Goal: Task Accomplishment & Management: Manage account settings

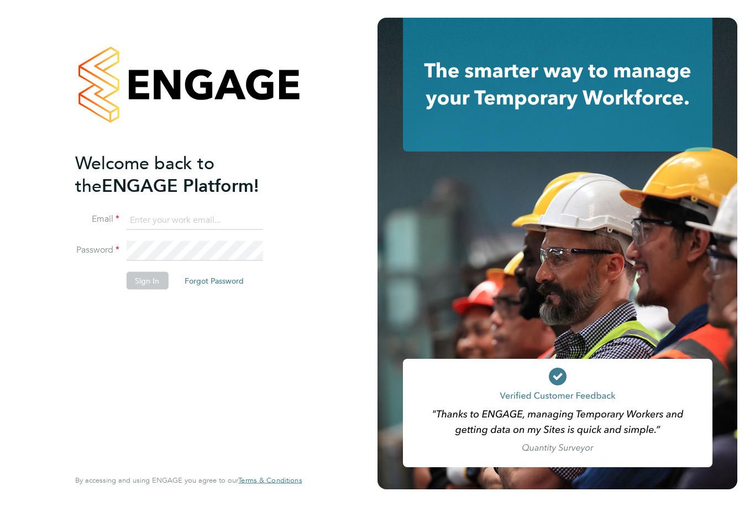
click at [160, 218] on input at bounding box center [194, 220] width 137 height 20
type input "graingermattj@hotmail.co.uk"
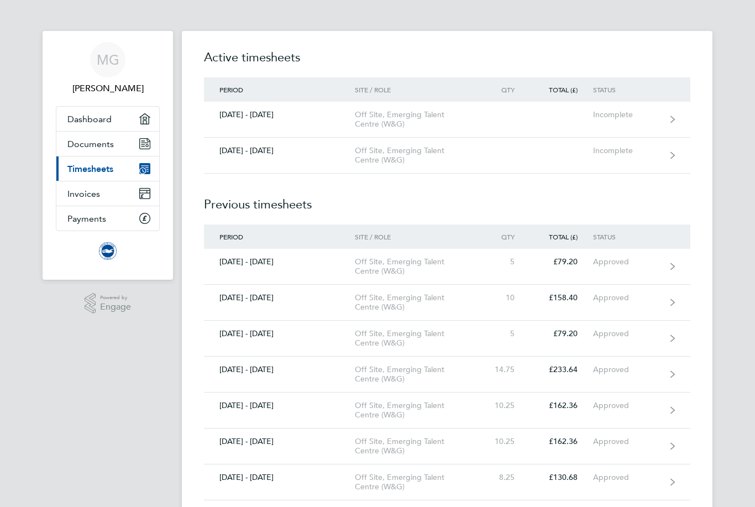
click at [622, 113] on div "Incomplete" at bounding box center [627, 114] width 68 height 9
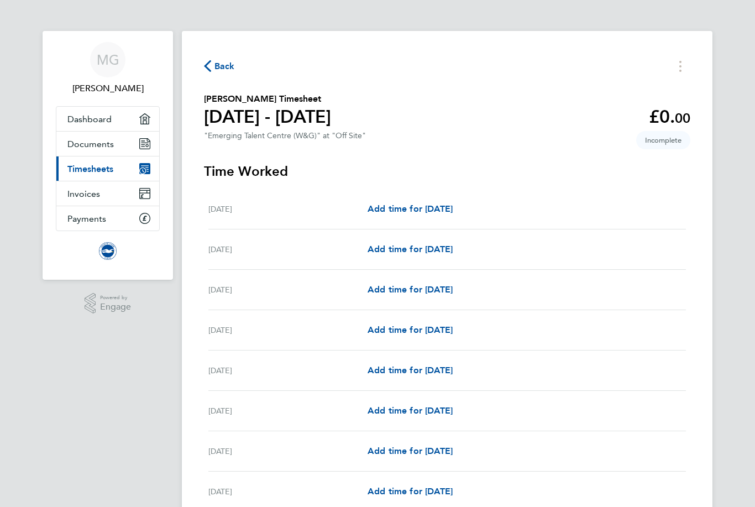
click at [669, 138] on span "Incomplete" at bounding box center [664, 140] width 54 height 18
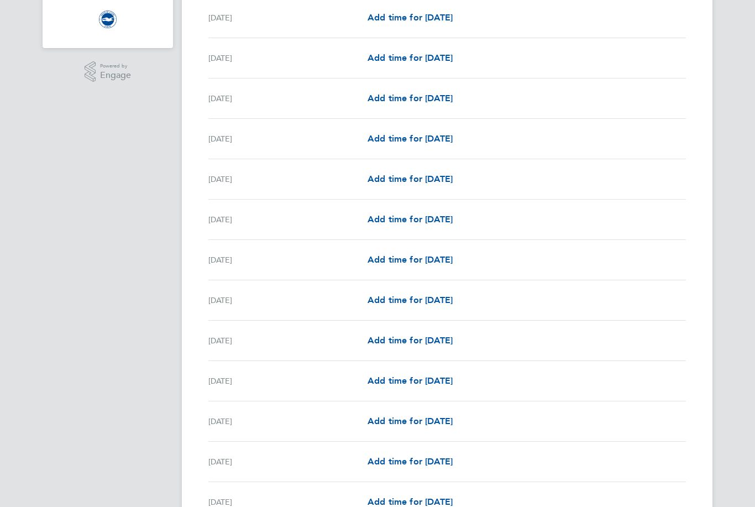
scroll to position [237, 0]
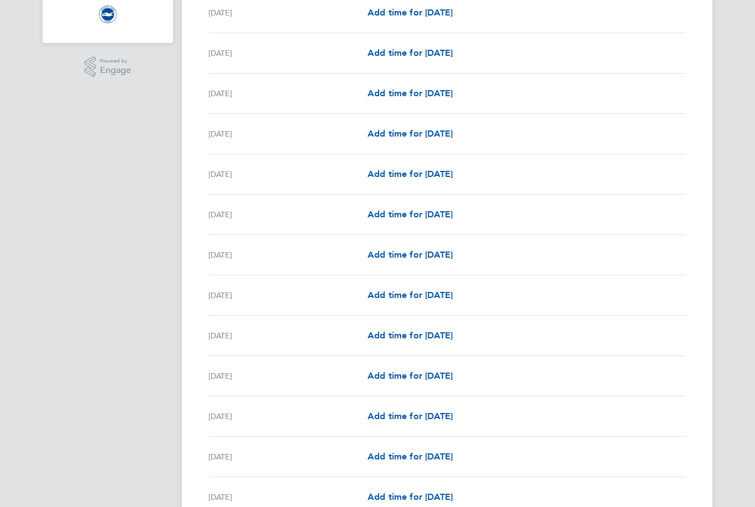
click at [453, 215] on span "Add time for [DATE]" at bounding box center [410, 214] width 85 height 11
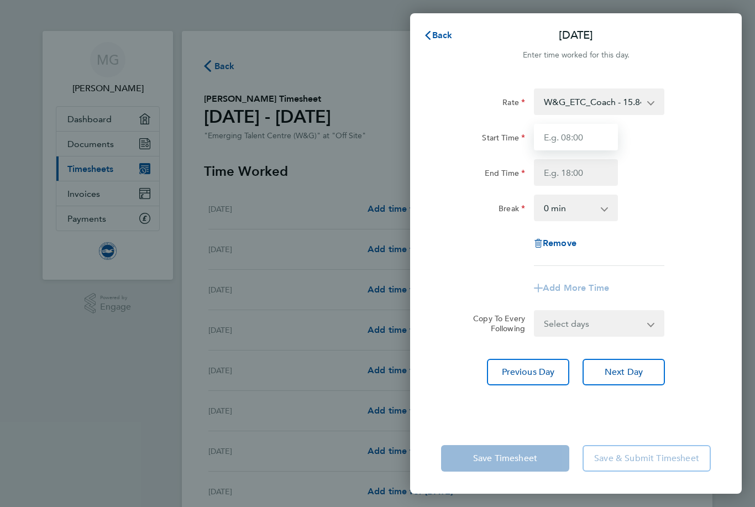
click at [594, 143] on input "Start Time" at bounding box center [576, 137] width 84 height 27
click at [591, 175] on input "End Time" at bounding box center [576, 172] width 84 height 27
type input "00:00"
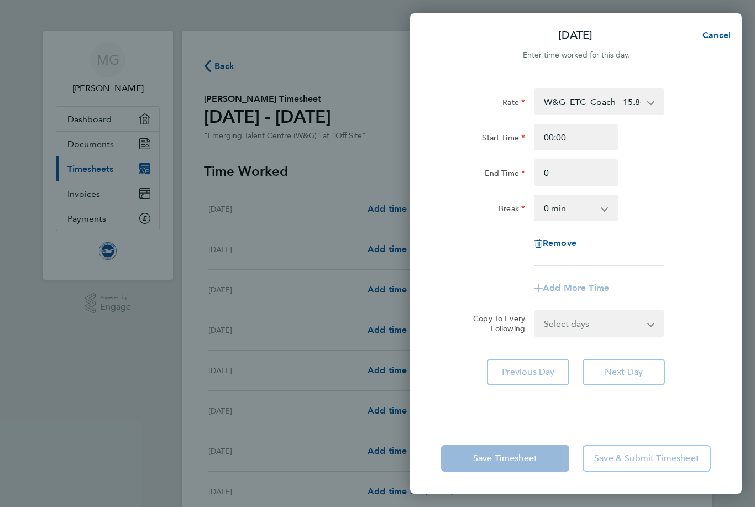
click at [676, 194] on div "Rate W&G_ETC_Coach - 15.84 TRAVEL_ALLOWANCE_10 - 10.00 Start Time 00:00 End Tim…" at bounding box center [576, 177] width 270 height 178
type input "00:00"
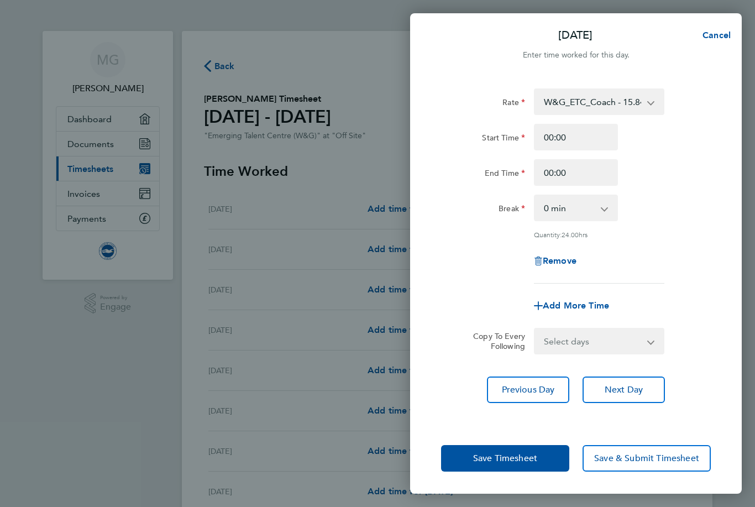
click at [494, 472] on button "Save Timesheet" at bounding box center [505, 458] width 128 height 27
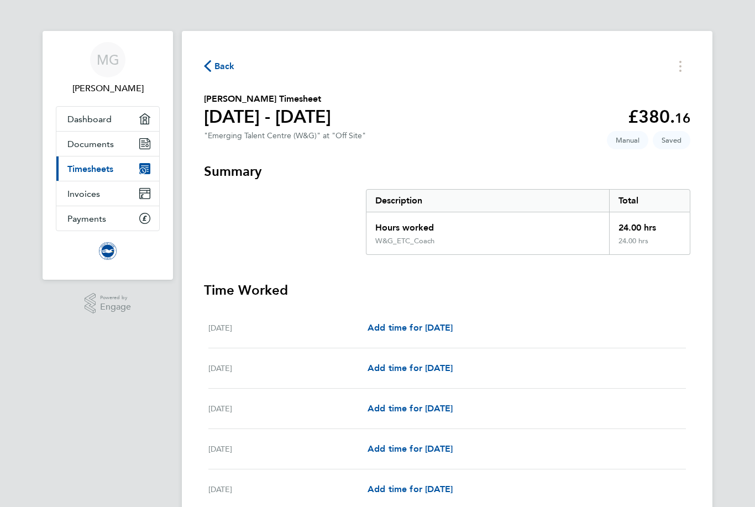
click at [220, 70] on span "Back" at bounding box center [225, 66] width 20 height 13
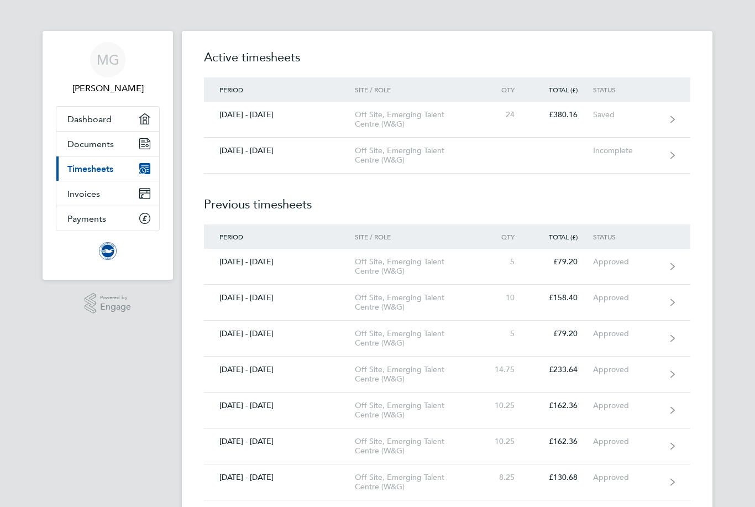
click at [671, 117] on icon at bounding box center [673, 120] width 4 height 8
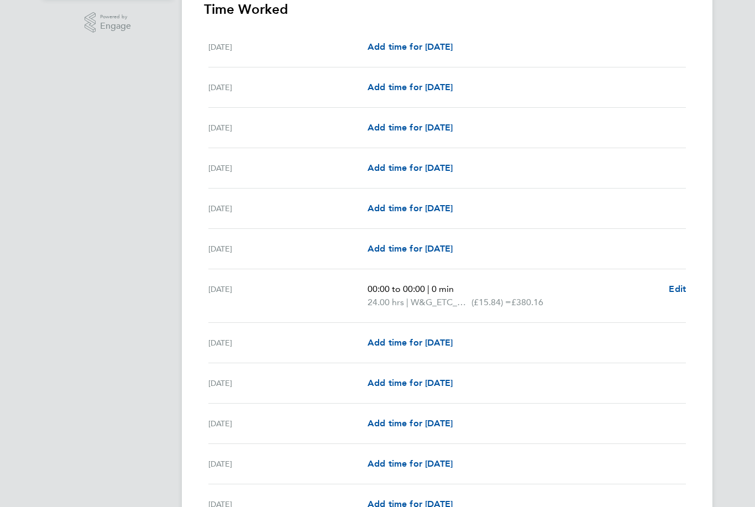
scroll to position [280, 0]
click at [674, 290] on span "Edit" at bounding box center [677, 290] width 17 height 11
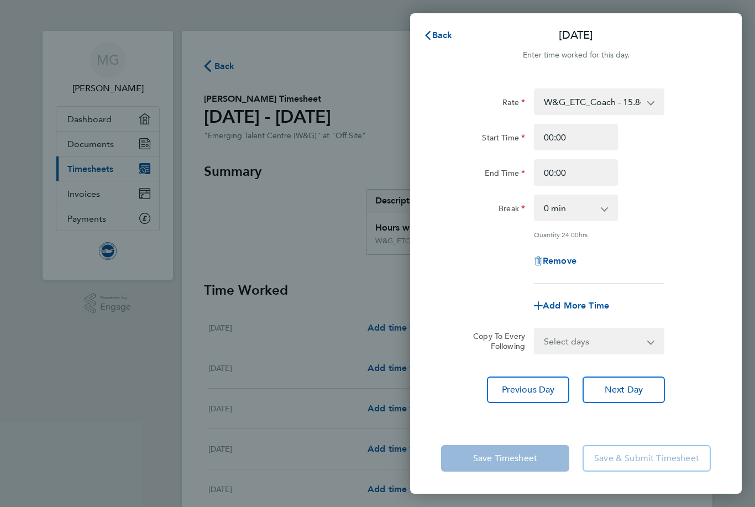
click at [571, 265] on span "Remove" at bounding box center [560, 260] width 34 height 11
select select "null"
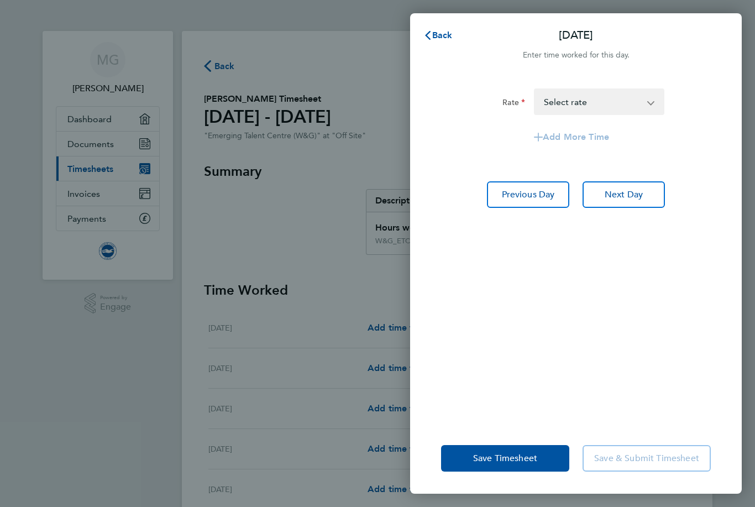
click at [509, 464] on span "Save Timesheet" at bounding box center [505, 458] width 64 height 11
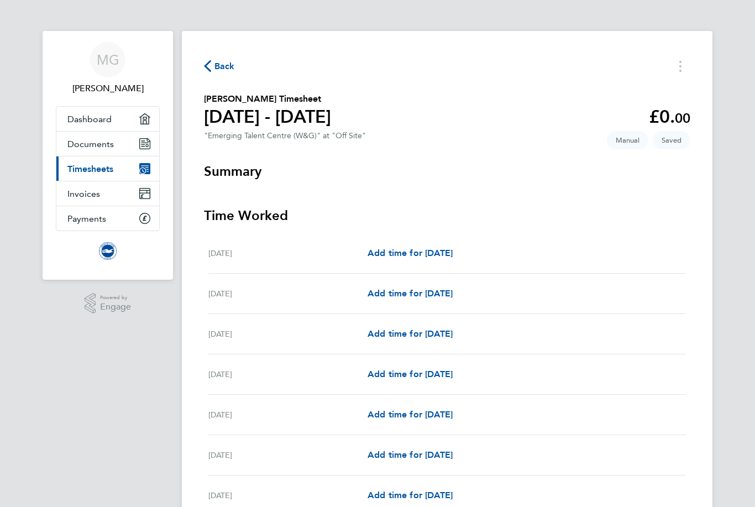
click at [229, 64] on span "Back" at bounding box center [225, 66] width 20 height 13
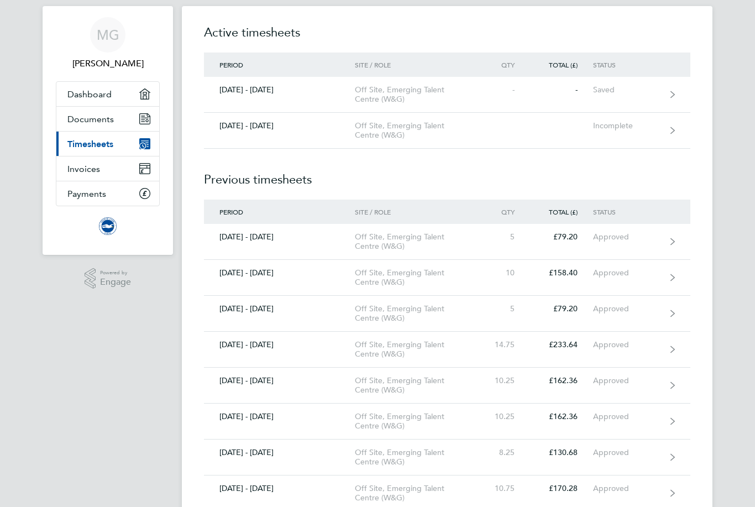
click at [670, 92] on link "[DATE] - [DATE] Off Site, Emerging Talent Centre (W&G) - - Saved" at bounding box center [447, 95] width 487 height 36
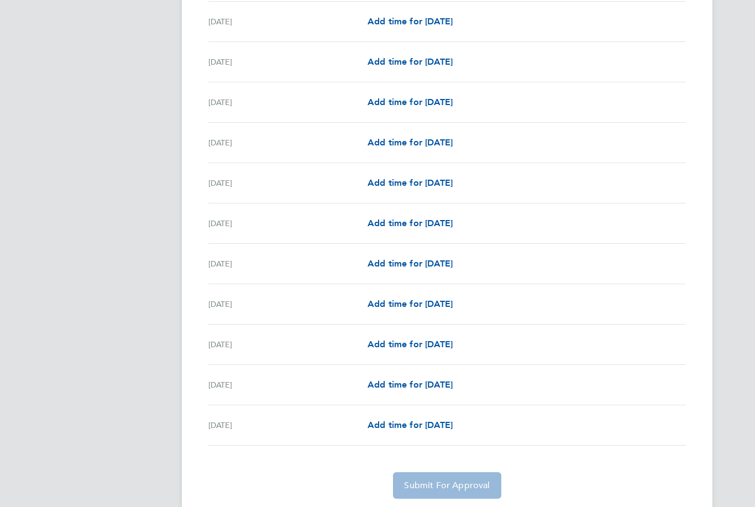
scroll to position [1041, 0]
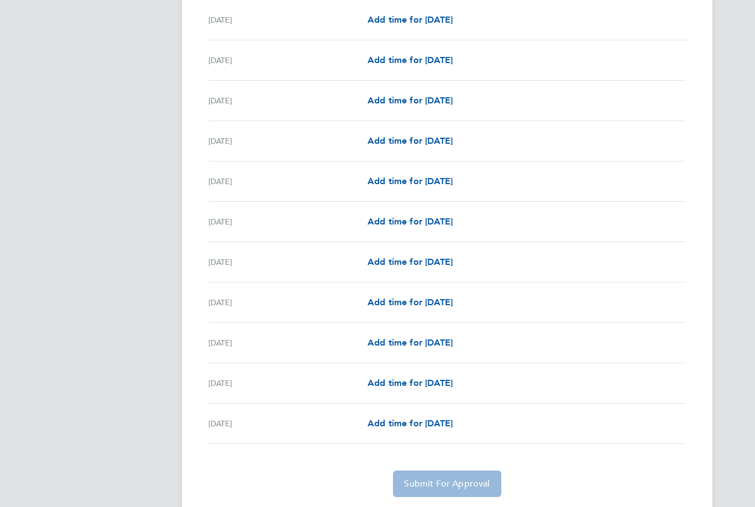
click at [471, 481] on app-form-button "Submit For Approval" at bounding box center [447, 484] width 117 height 27
click at [474, 478] on app-form-button "Submit For Approval" at bounding box center [447, 484] width 117 height 27
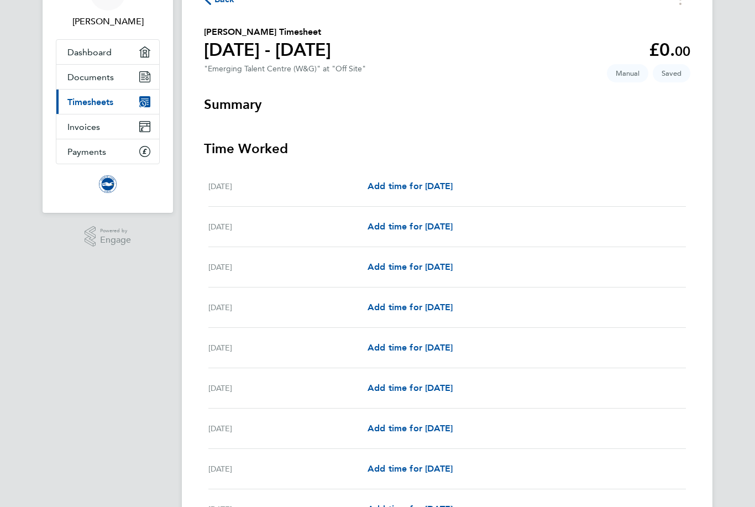
scroll to position [0, 0]
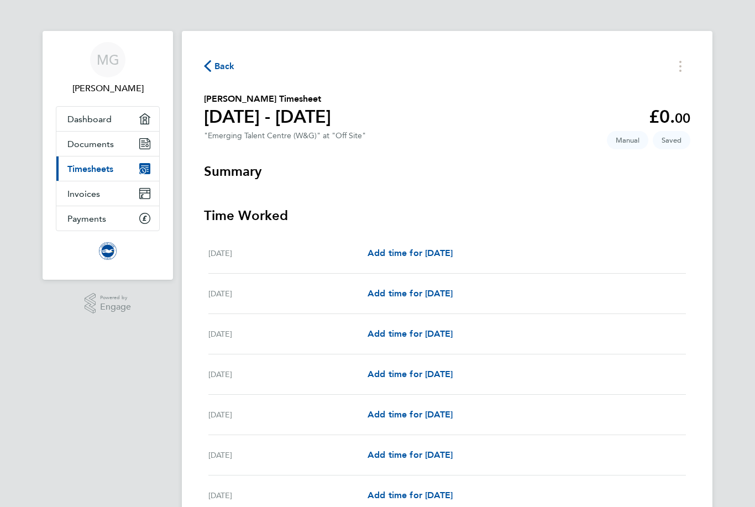
click at [619, 143] on span "Manual" at bounding box center [627, 140] width 41 height 18
click at [626, 149] on span "Manual" at bounding box center [627, 140] width 41 height 18
click at [682, 70] on button "Timesheets Menu" at bounding box center [681, 66] width 20 height 17
click at [210, 72] on icon "button" at bounding box center [207, 66] width 7 height 12
